Goal: Entertainment & Leisure: Consume media (video, audio)

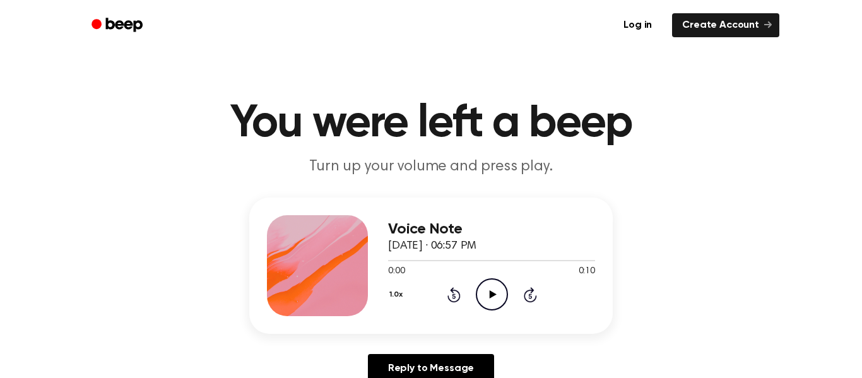
click at [501, 306] on icon "Play Audio" at bounding box center [492, 294] width 32 height 32
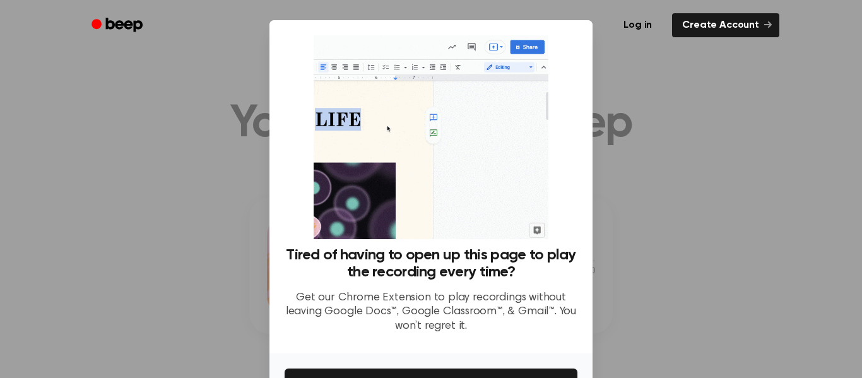
click at [663, 234] on div at bounding box center [431, 189] width 862 height 378
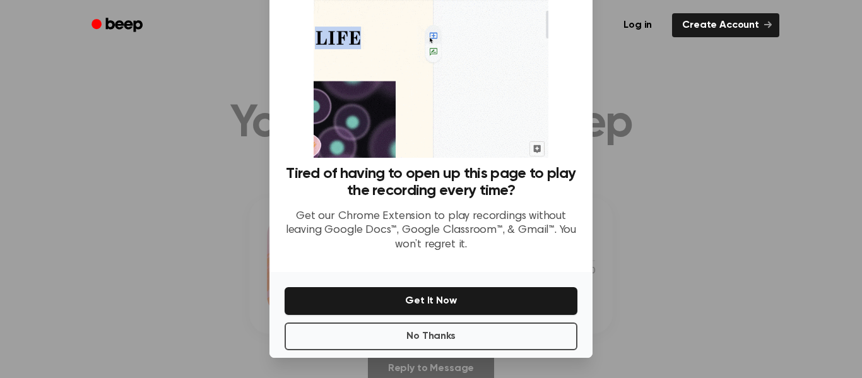
scroll to position [68, 0]
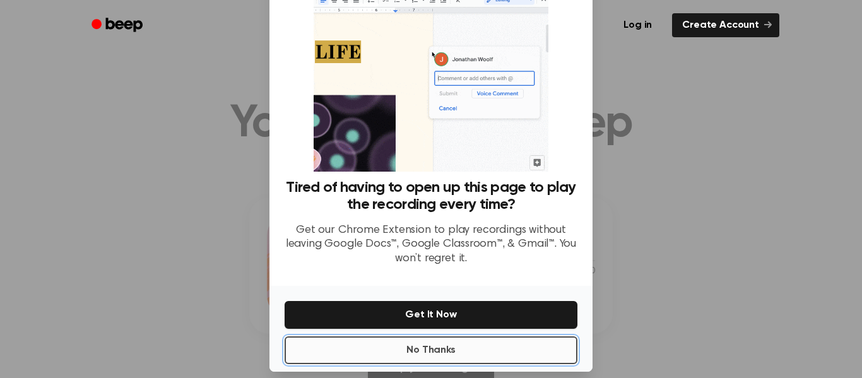
click at [407, 348] on button "No Thanks" at bounding box center [431, 351] width 293 height 28
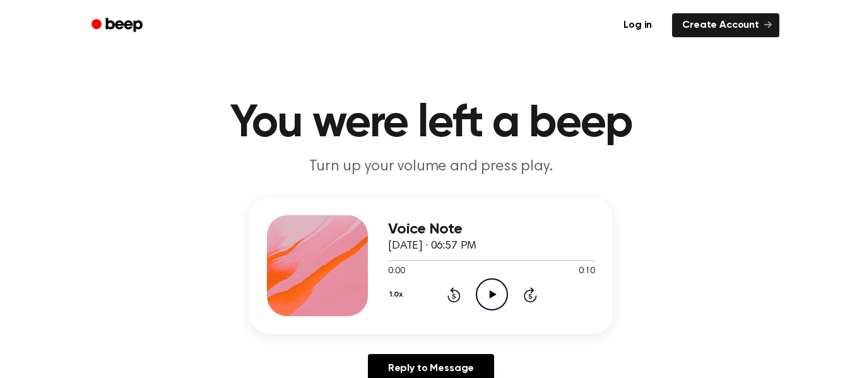
click at [485, 295] on icon "Play Audio" at bounding box center [492, 294] width 32 height 32
click at [490, 301] on icon "Play Audio" at bounding box center [492, 294] width 32 height 32
click at [490, 295] on icon at bounding box center [492, 294] width 7 height 8
click at [486, 294] on icon "Play Audio" at bounding box center [492, 294] width 32 height 32
click at [491, 304] on icon "Play Audio" at bounding box center [492, 294] width 32 height 32
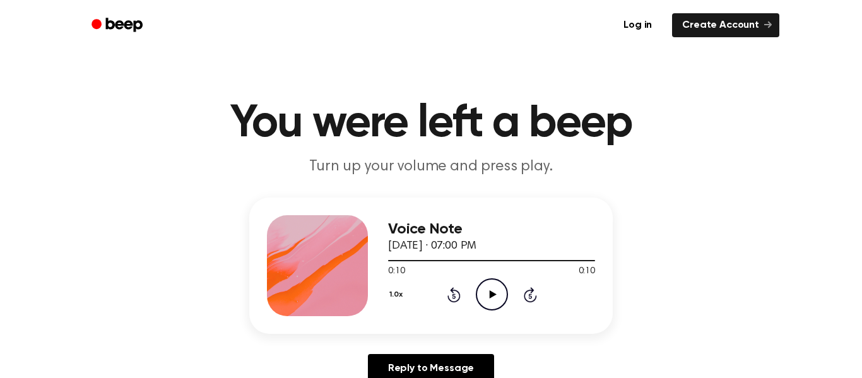
click at [482, 144] on h1 "You were left a beep" at bounding box center [431, 123] width 647 height 45
click at [489, 287] on icon "Play Audio" at bounding box center [492, 294] width 32 height 32
click at [497, 287] on icon "Play Audio" at bounding box center [492, 294] width 32 height 32
click at [495, 297] on icon "Play Audio" at bounding box center [492, 294] width 32 height 32
click at [499, 301] on icon "Play Audio" at bounding box center [492, 294] width 32 height 32
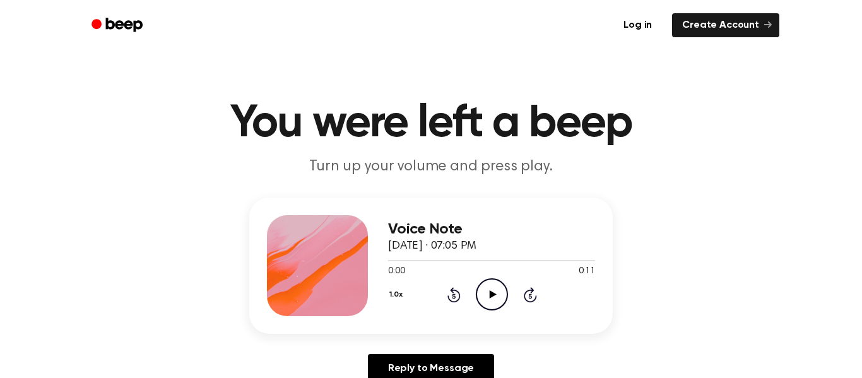
click at [489, 297] on icon "Play Audio" at bounding box center [492, 294] width 32 height 32
click at [494, 301] on icon "Pause Audio" at bounding box center [492, 294] width 32 height 32
